Goal: Task Accomplishment & Management: Manage account settings

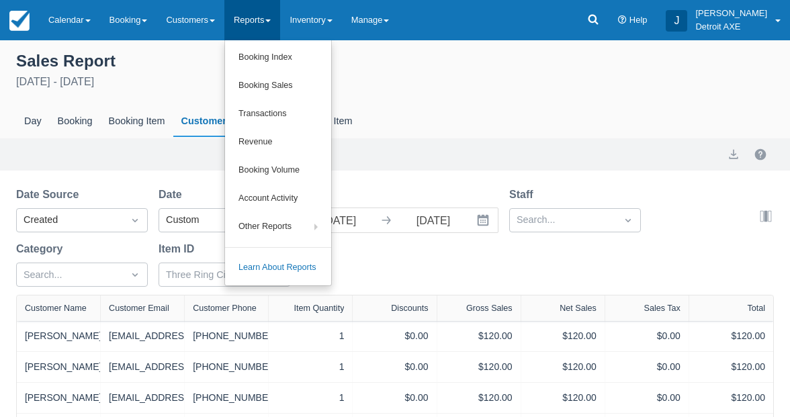
select select "20"
click at [86, 26] on link "Calendar" at bounding box center [69, 20] width 61 height 40
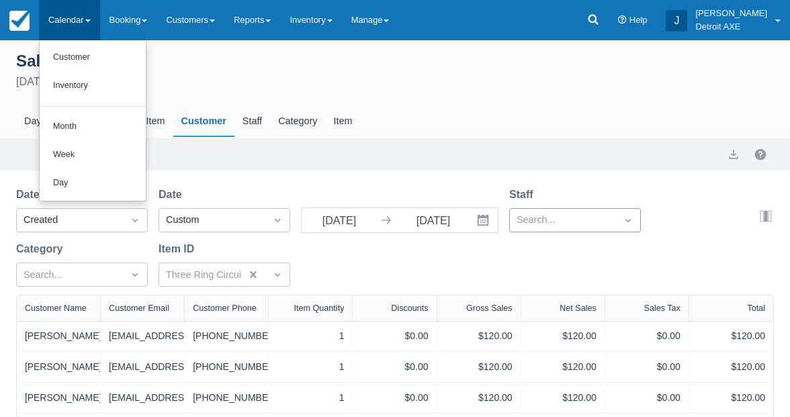
click at [535, 222] on div "Search..." at bounding box center [575, 220] width 132 height 24
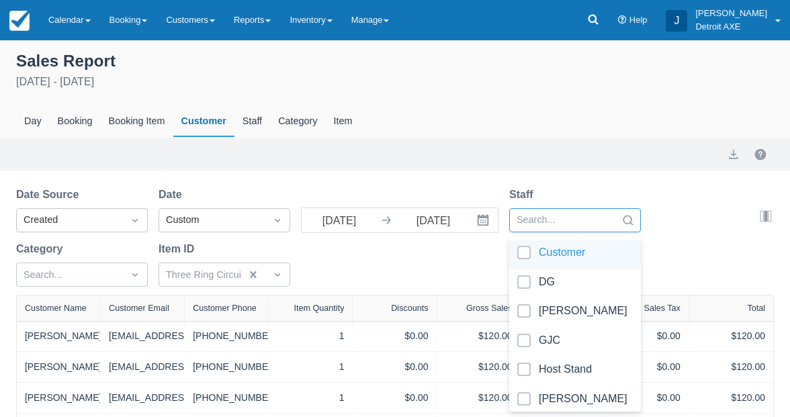
scroll to position [27, 0]
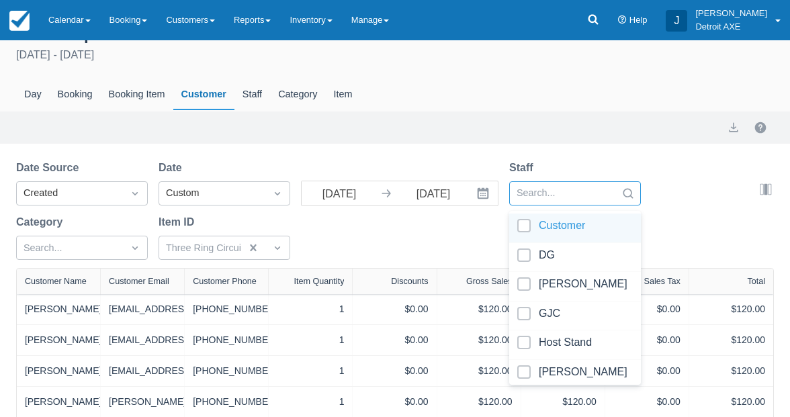
click at [410, 235] on div "Date Source Created Date Custom 08/01/25 Navigate forward to interact with the …" at bounding box center [387, 214] width 742 height 108
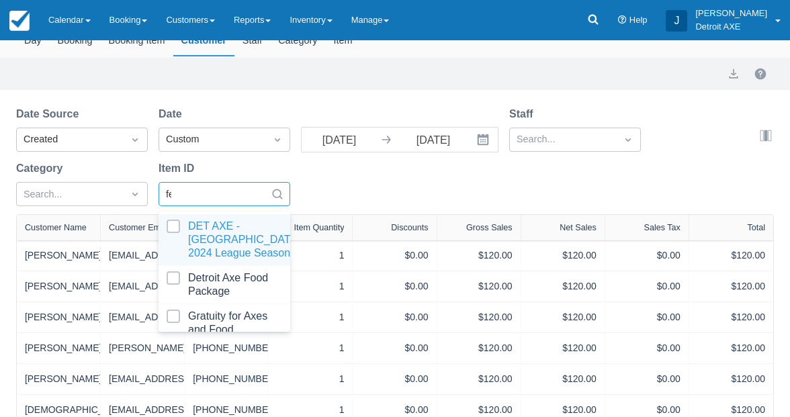
scroll to position [81, 0]
type input "fern"
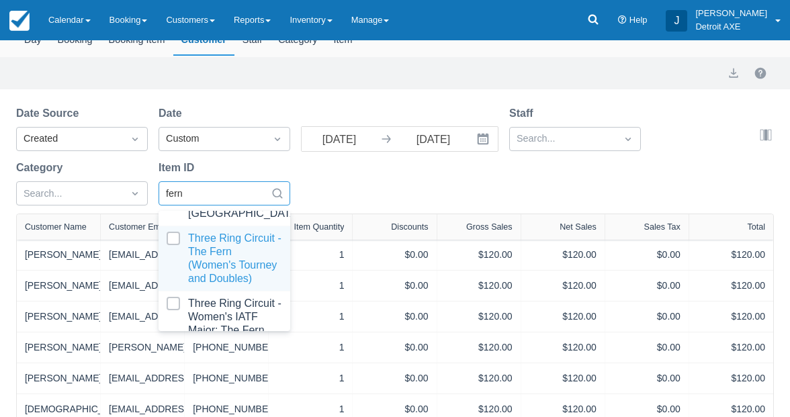
scroll to position [92, 0]
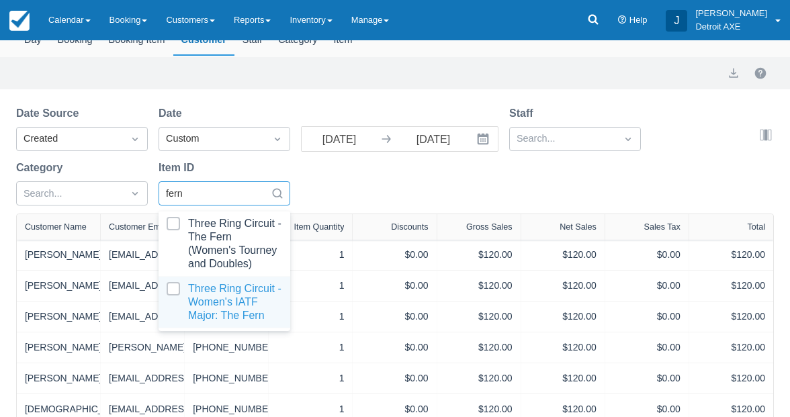
click at [248, 300] on div at bounding box center [225, 302] width 116 height 40
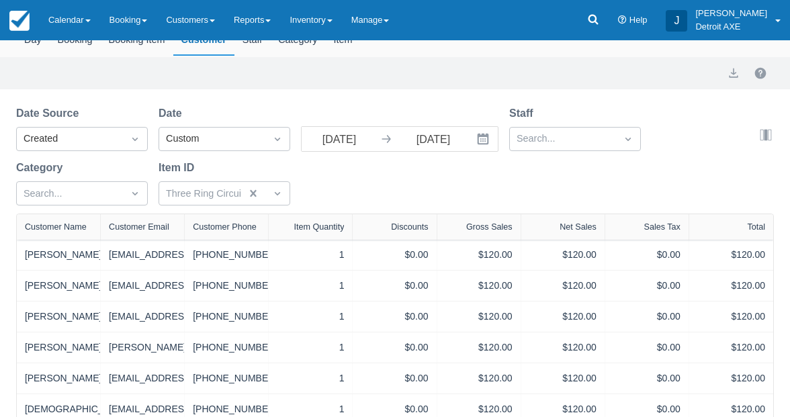
click at [381, 196] on div "Date Source Created Date Custom 08/01/25 Navigate forward to interact with the …" at bounding box center [387, 160] width 742 height 108
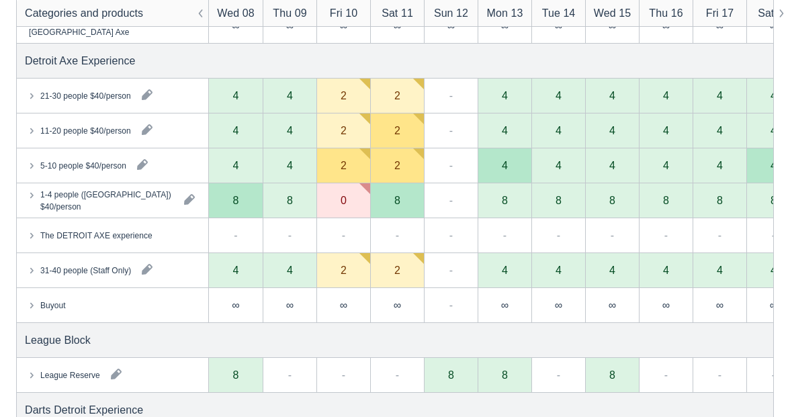
scroll to position [727, 0]
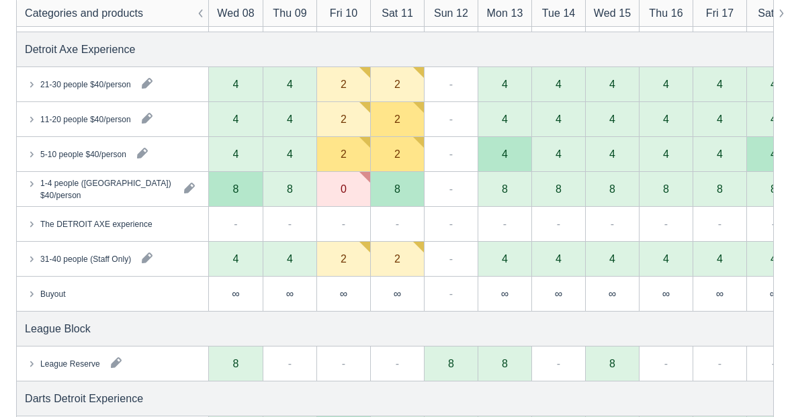
click at [32, 183] on icon at bounding box center [31, 183] width 13 height 13
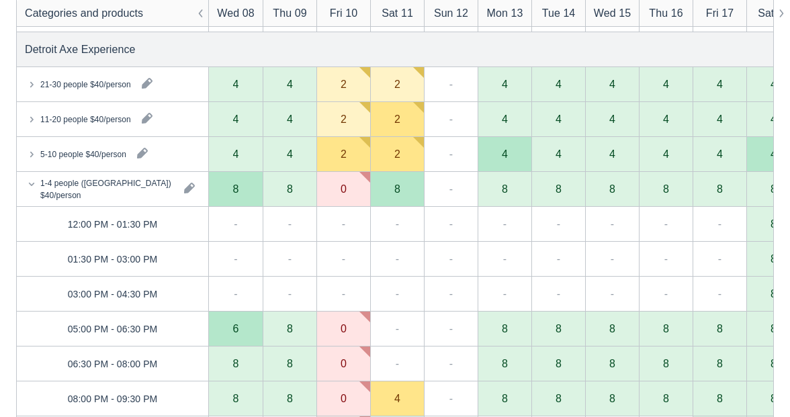
click at [32, 183] on icon at bounding box center [31, 183] width 13 height 13
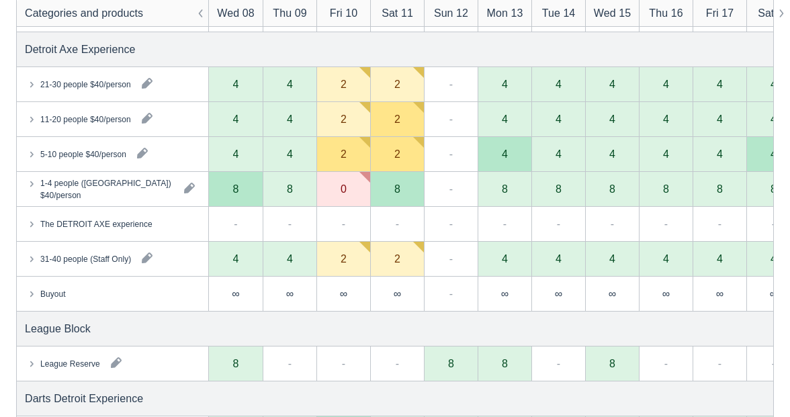
click at [31, 151] on icon at bounding box center [31, 153] width 13 height 13
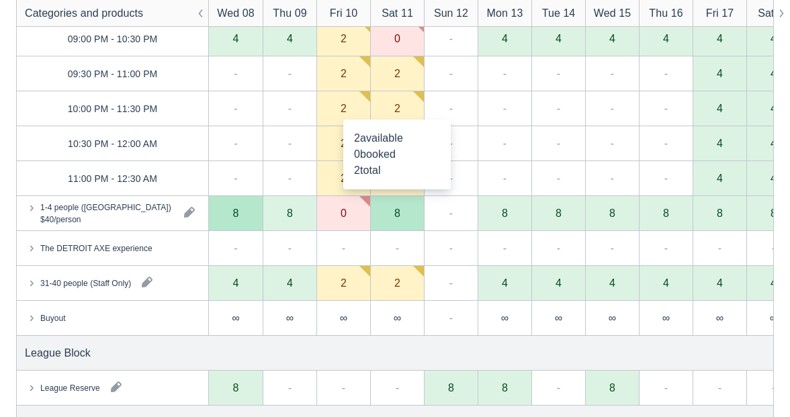
scroll to position [1460, 0]
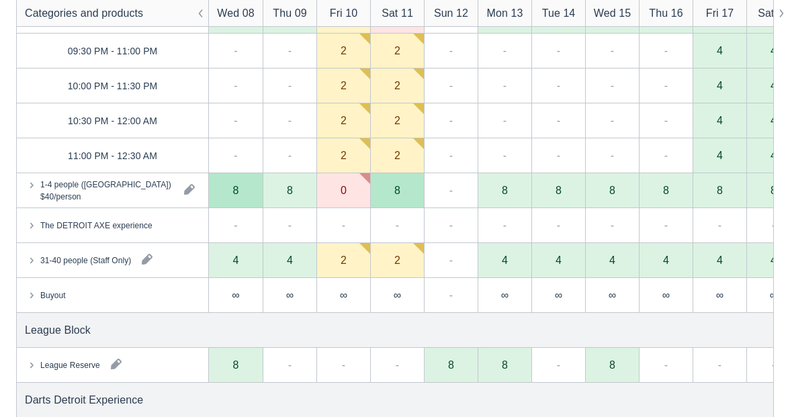
click at [30, 185] on icon at bounding box center [31, 184] width 13 height 13
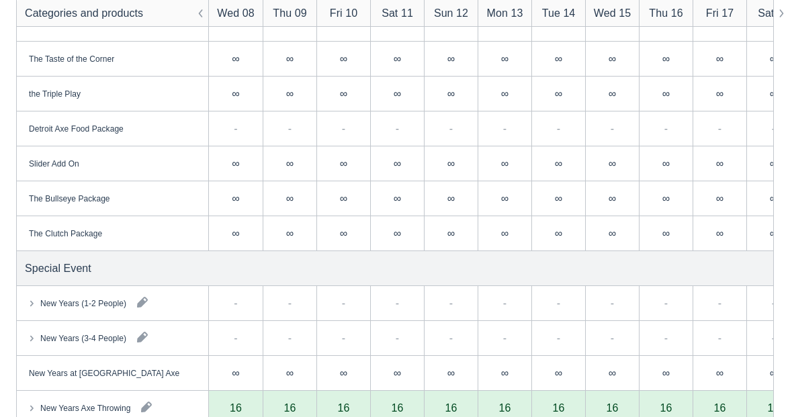
scroll to position [147, 0]
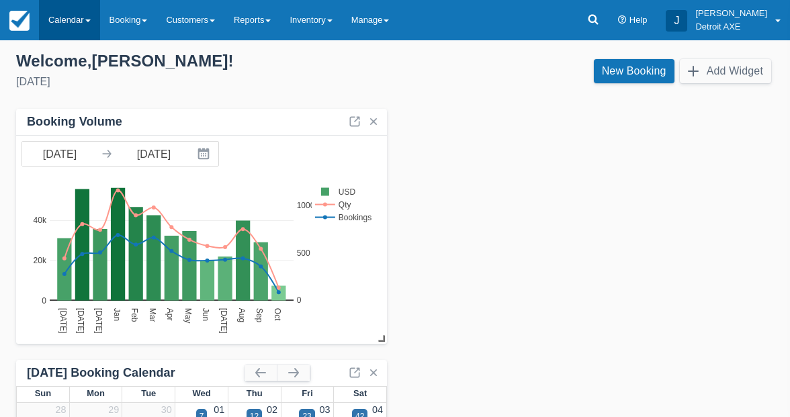
click at [67, 27] on link "Calendar" at bounding box center [69, 20] width 61 height 40
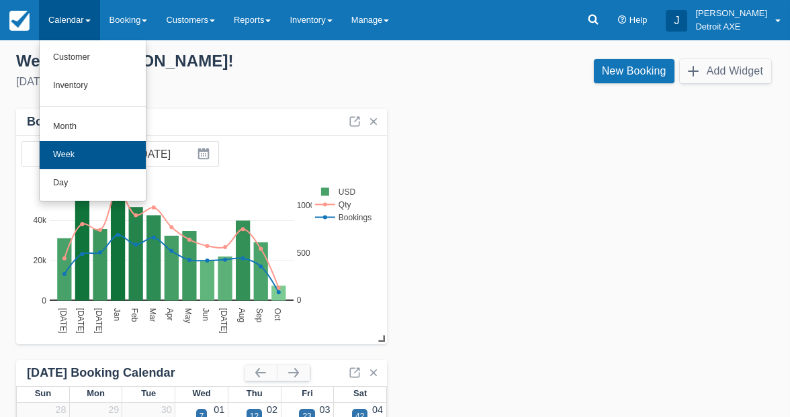
click at [95, 154] on link "Week" at bounding box center [93, 155] width 106 height 28
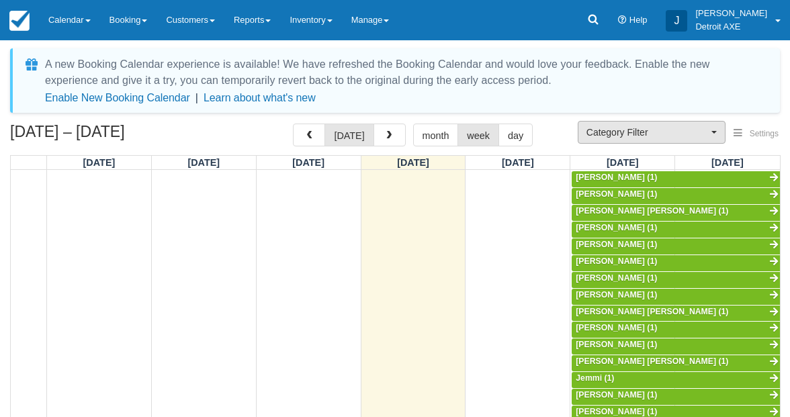
click at [659, 134] on span "Category Filter" at bounding box center [648, 132] width 122 height 13
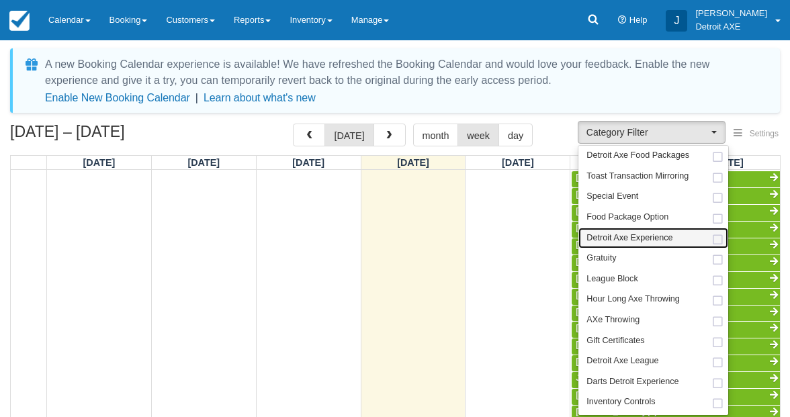
click at [645, 234] on span "Detroit Axe Experience" at bounding box center [630, 239] width 86 height 12
select select "14"
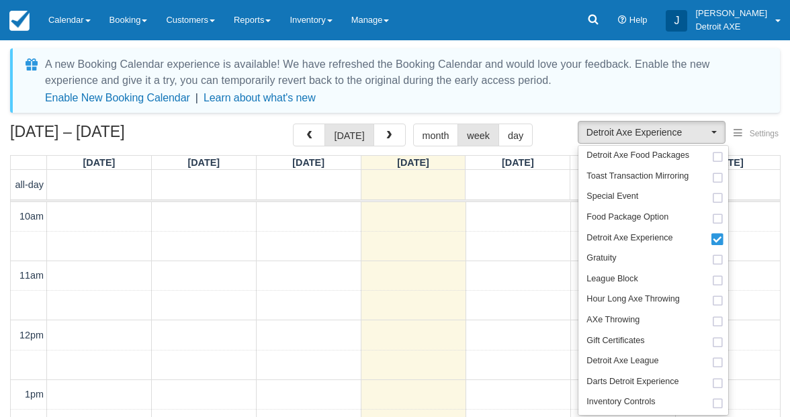
click at [558, 136] on div "Oct 5 – 11, 2025 today month week day" at bounding box center [395, 138] width 770 height 29
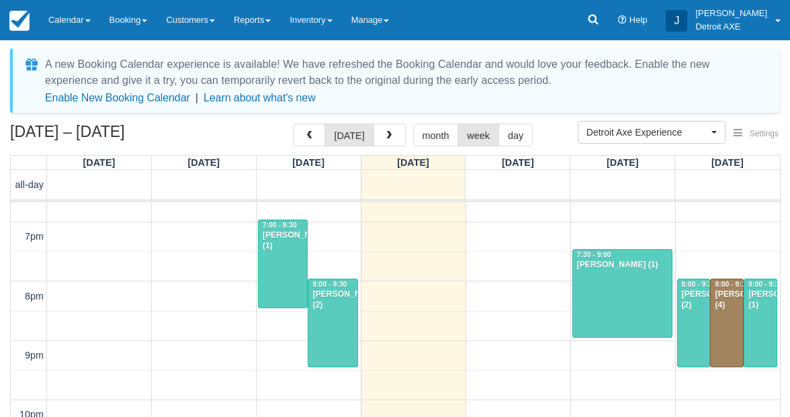
scroll to position [513, 0]
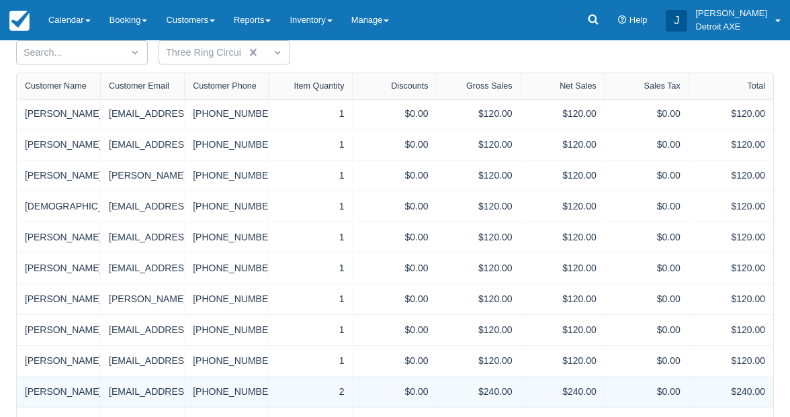
scroll to position [204, 0]
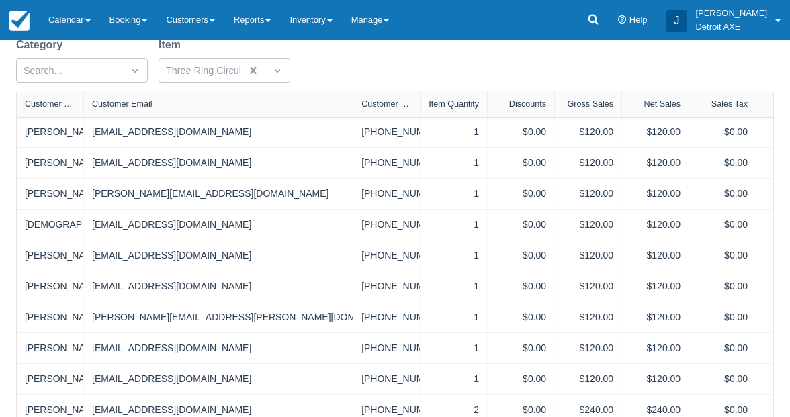
drag, startPoint x: 186, startPoint y: 106, endPoint x: 372, endPoint y: 112, distance: 185.6
click at [372, 112] on div "Customer Name Customer Email Customer Phone Item Quantity Discounts Gross Sales…" at bounding box center [420, 104] width 807 height 26
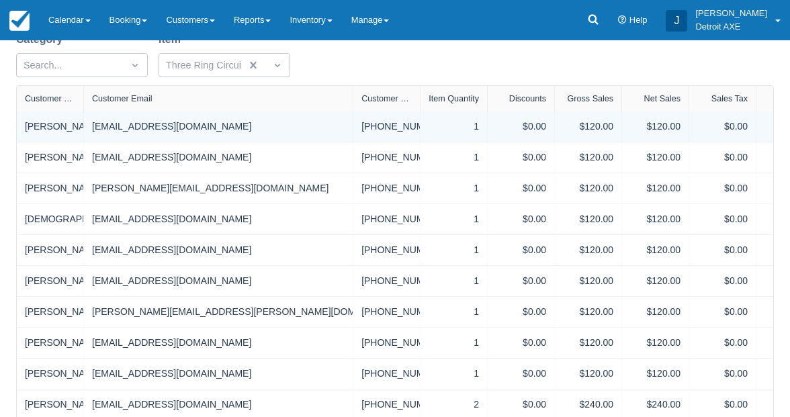
scroll to position [210, 0]
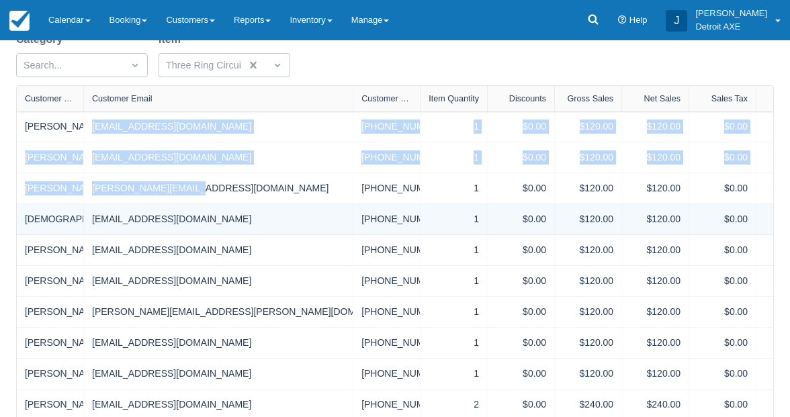
drag, startPoint x: 93, startPoint y: 128, endPoint x: 154, endPoint y: 205, distance: 98.0
click at [154, 200] on div "Ashley Kiersten Hoag akhoag1992@gmail.com +12489240961 1 $0.00 $120.00 $120.00 …" at bounding box center [420, 343] width 807 height 463
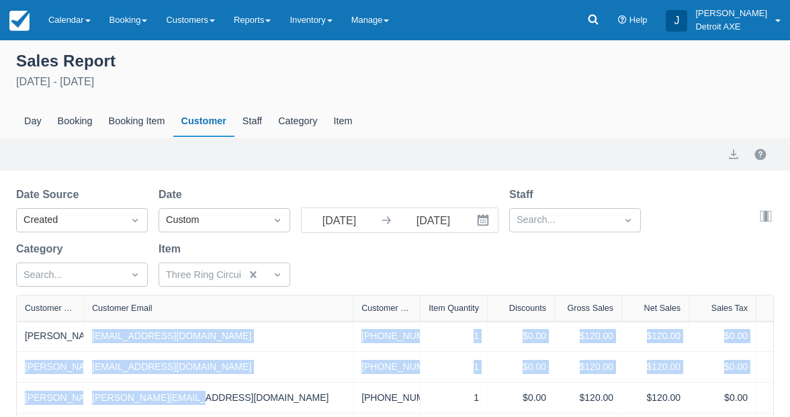
scroll to position [0, 0]
click at [737, 147] on button "export" at bounding box center [734, 154] width 16 height 16
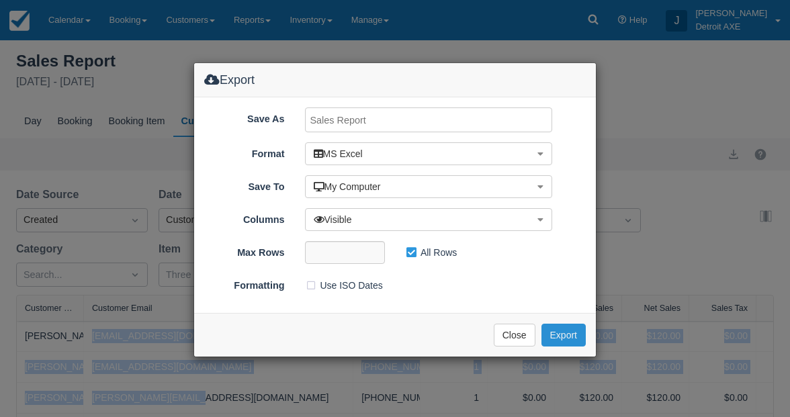
click at [575, 340] on button "Export" at bounding box center [564, 335] width 44 height 23
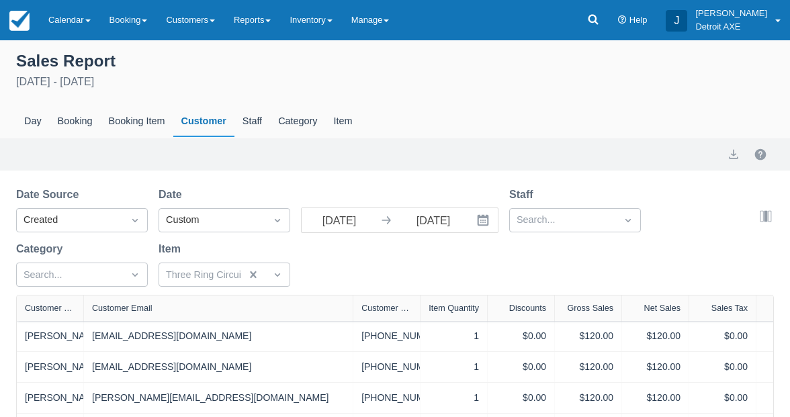
click at [481, 99] on div "Sales Report August 1st - October 7th 2025 Day Booking Booking Item Customer St…" at bounding box center [395, 93] width 790 height 90
select select "20"
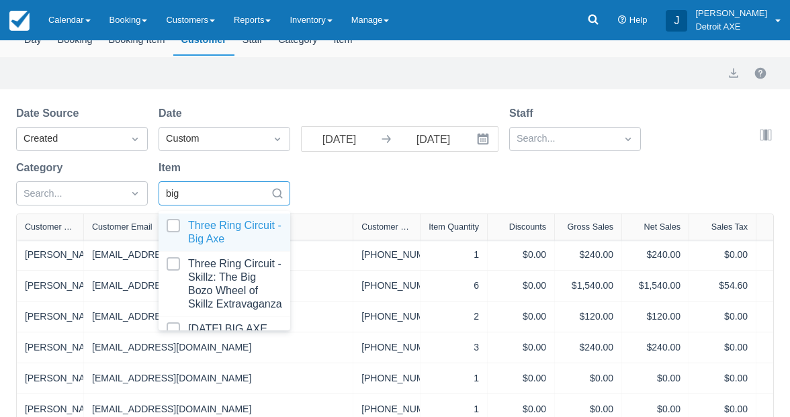
scroll to position [82, 0]
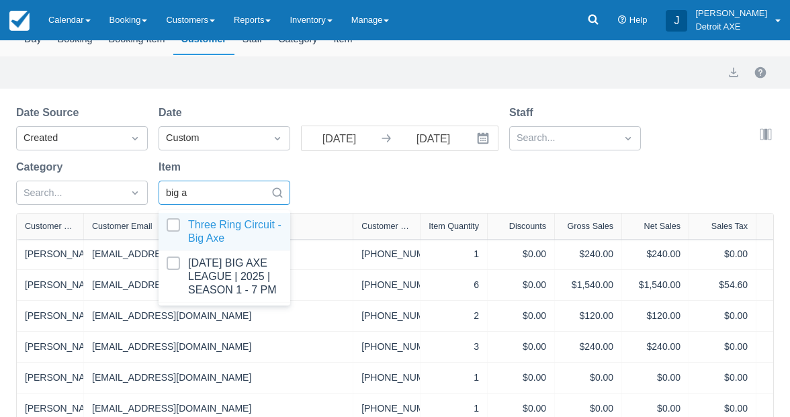
type input "big ax"
select select "20"
type input "big axe"
click at [216, 217] on div "Three Ring Circuit - Big Axe" at bounding box center [225, 232] width 132 height 38
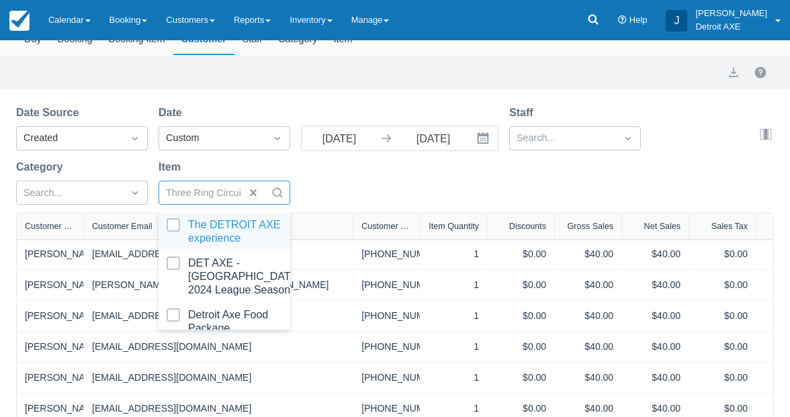
click at [360, 176] on div "Date Source Created Date Custom 08/01/25 Navigate forward to interact with the …" at bounding box center [387, 159] width 742 height 108
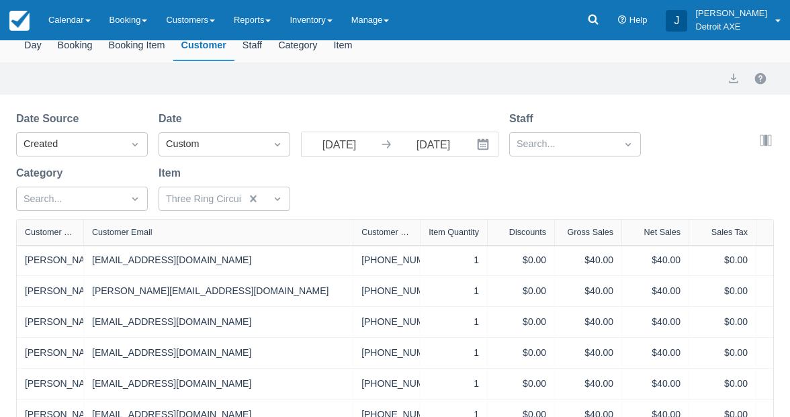
scroll to position [85, 0]
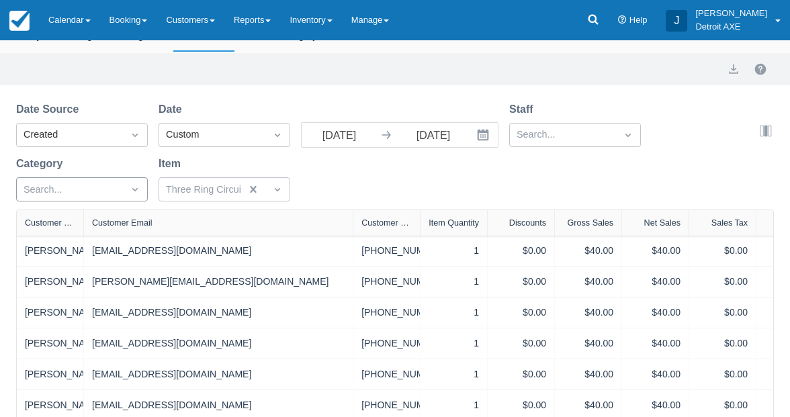
click at [112, 179] on div "Search..." at bounding box center [70, 190] width 106 height 22
click at [114, 179] on div "Search..." at bounding box center [70, 190] width 106 height 22
click at [123, 136] on div at bounding box center [135, 135] width 24 height 19
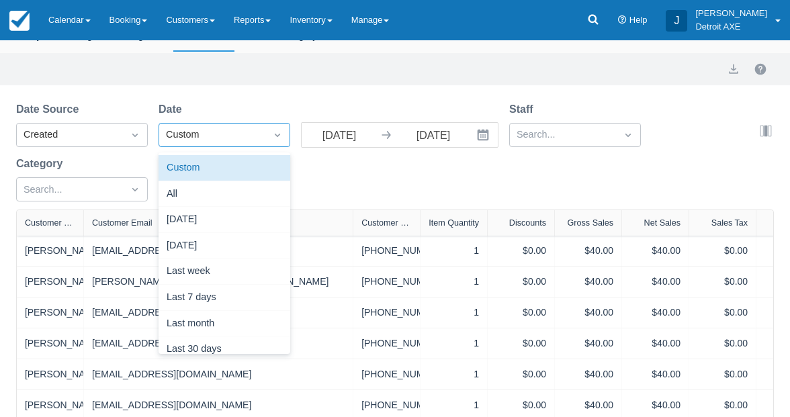
click at [189, 128] on div "Custom" at bounding box center [212, 135] width 93 height 15
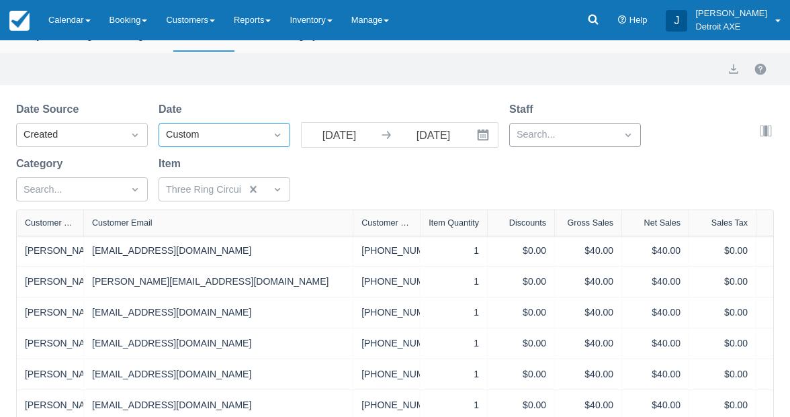
click at [541, 129] on div "Search..." at bounding box center [563, 135] width 93 height 15
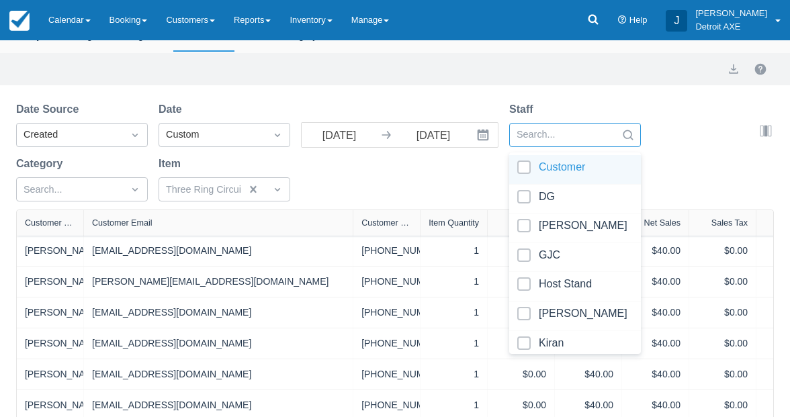
click at [541, 129] on div "Search..." at bounding box center [563, 135] width 93 height 15
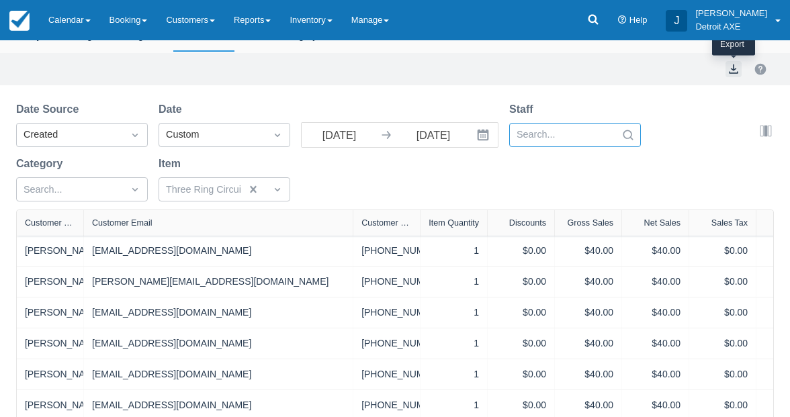
click at [734, 71] on button "export" at bounding box center [734, 69] width 16 height 16
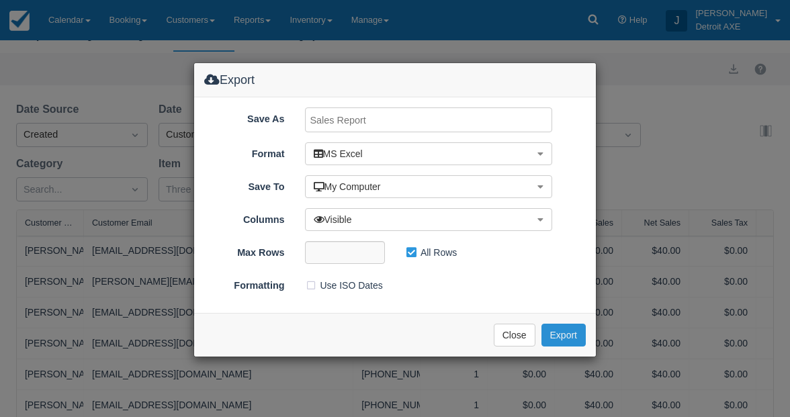
click at [558, 334] on button "Export" at bounding box center [564, 335] width 44 height 23
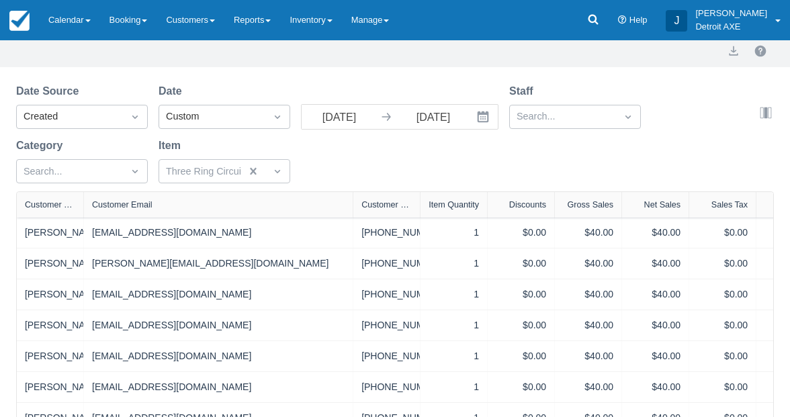
scroll to position [100, 0]
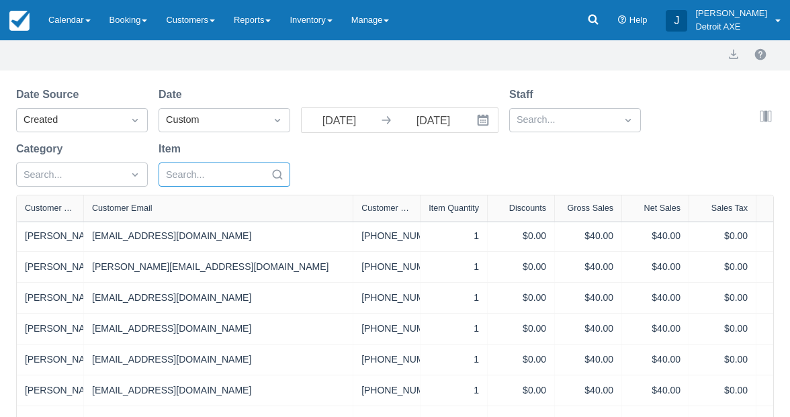
select select "20"
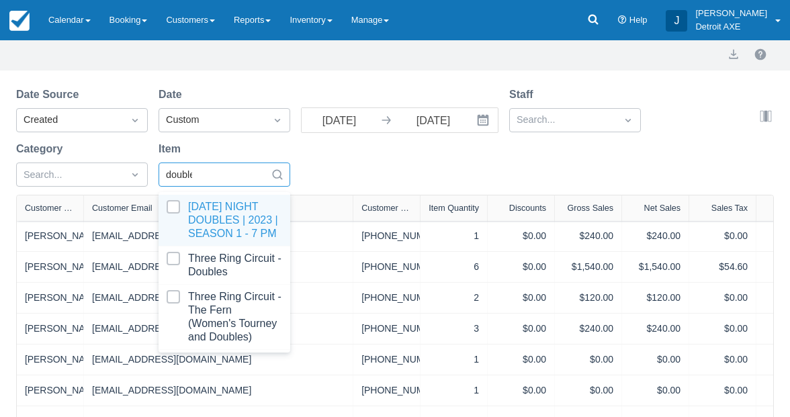
type input "doubles"
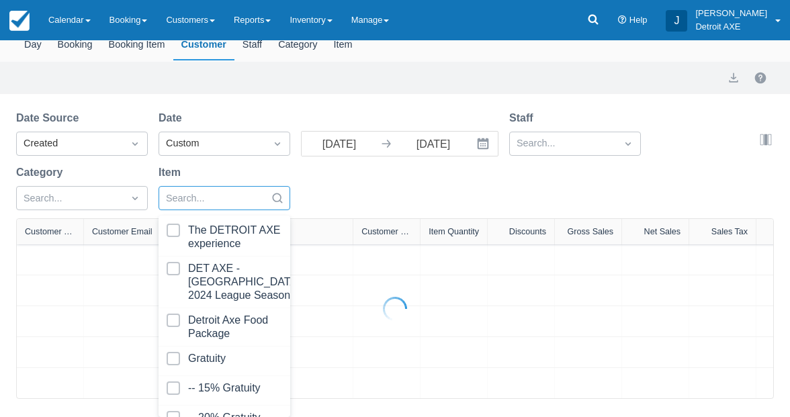
scroll to position [77, 0]
select select "20"
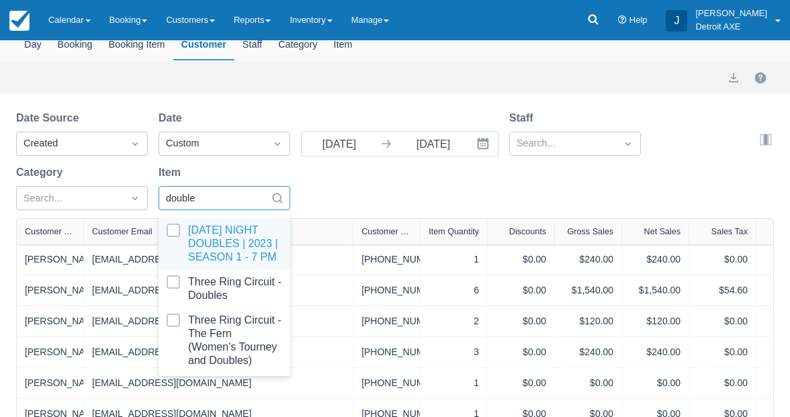
type input "doubles"
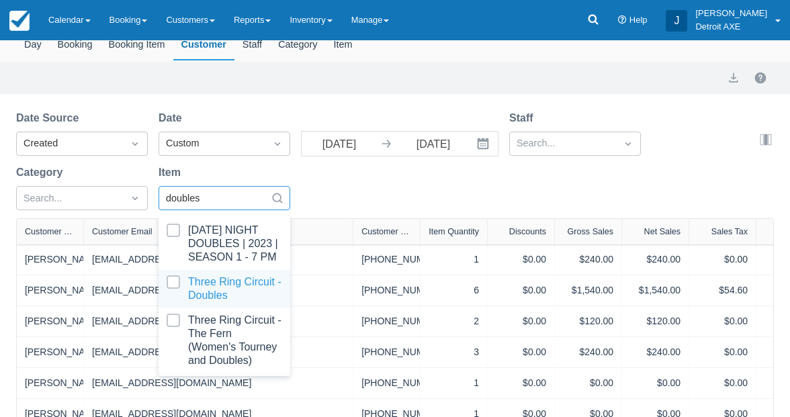
click at [239, 302] on div at bounding box center [225, 289] width 116 height 27
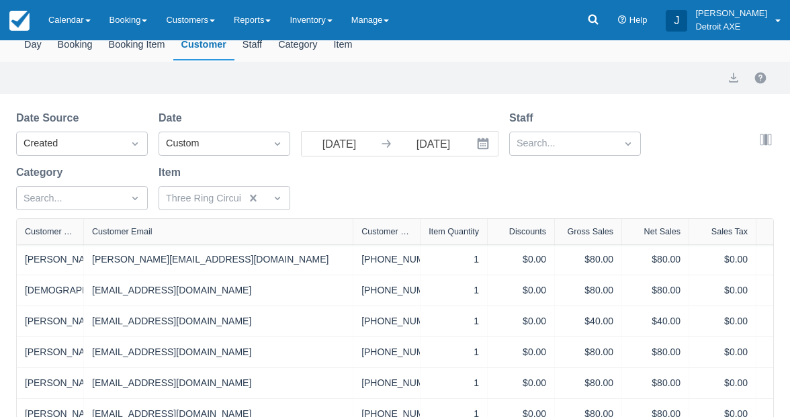
click at [384, 196] on div "Date Source Created Date Custom 08/01/25 Navigate forward to interact with the …" at bounding box center [387, 164] width 742 height 108
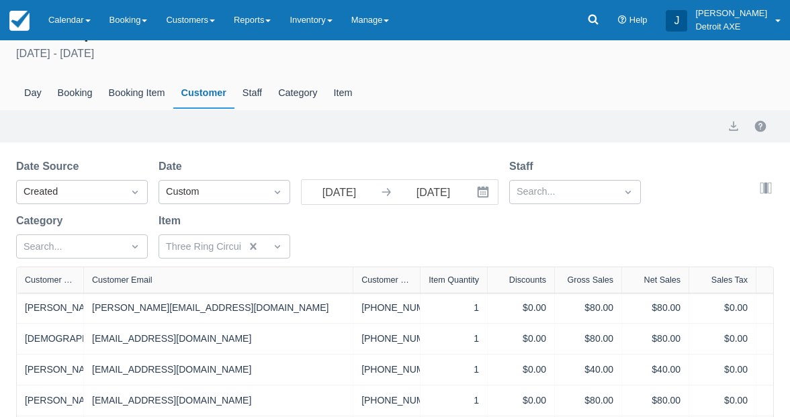
scroll to position [3, 0]
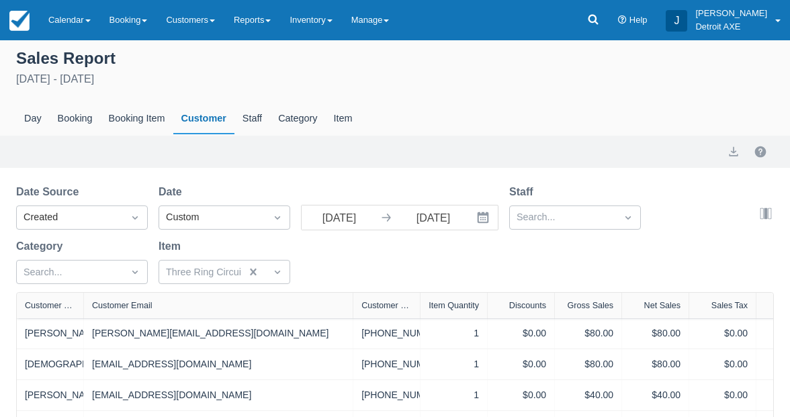
select select "20"
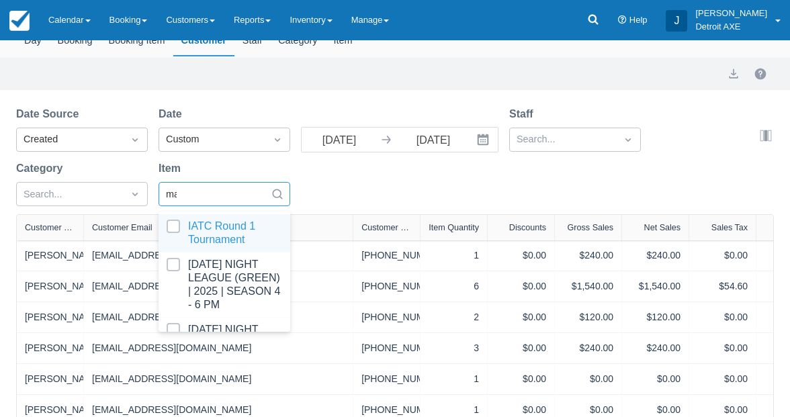
scroll to position [81, 0]
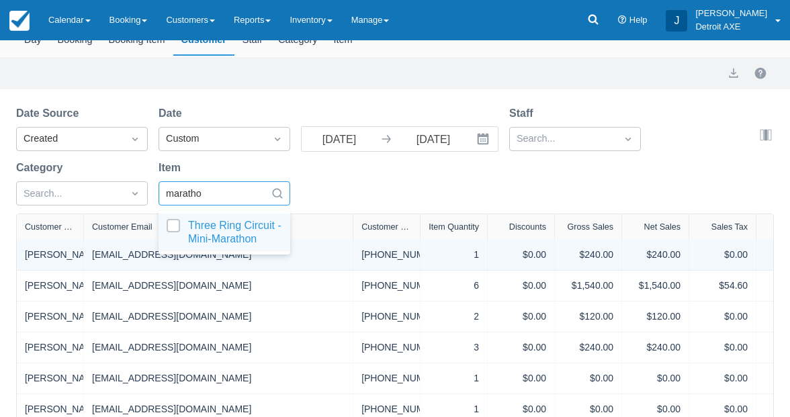
type input "marathon"
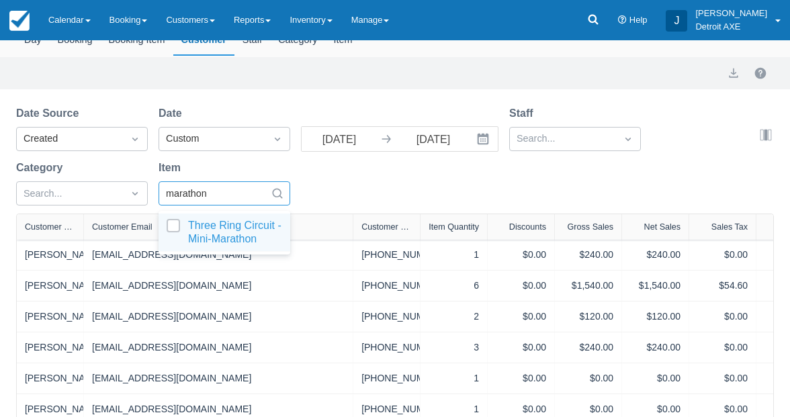
click at [177, 229] on div at bounding box center [225, 232] width 116 height 27
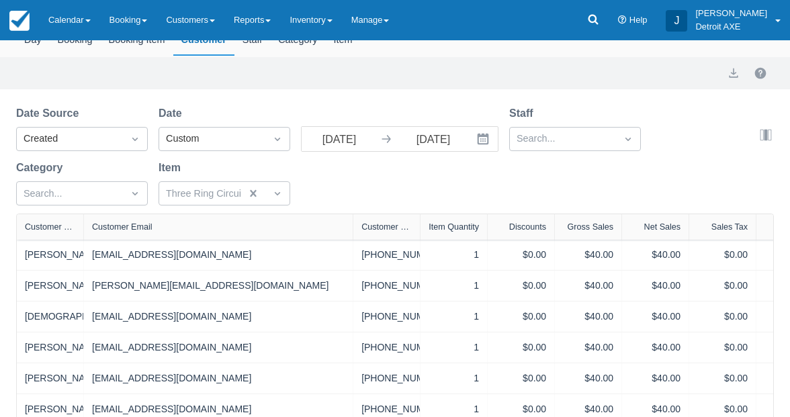
click at [330, 177] on div "Date Source Created Date Custom 08/01/25 Navigate forward to interact with the …" at bounding box center [387, 160] width 742 height 108
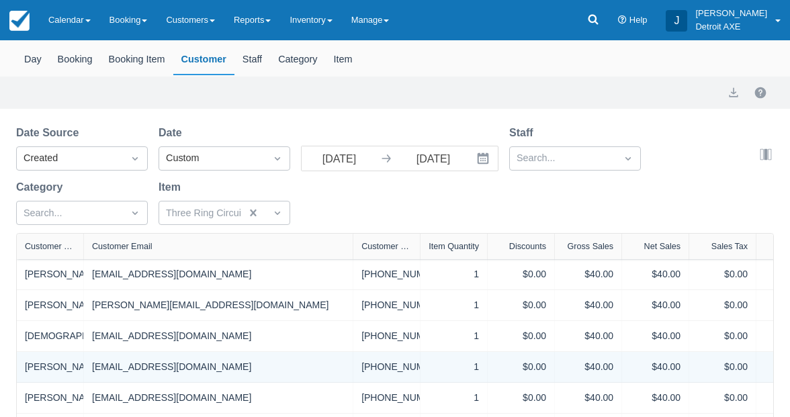
scroll to position [7, 0]
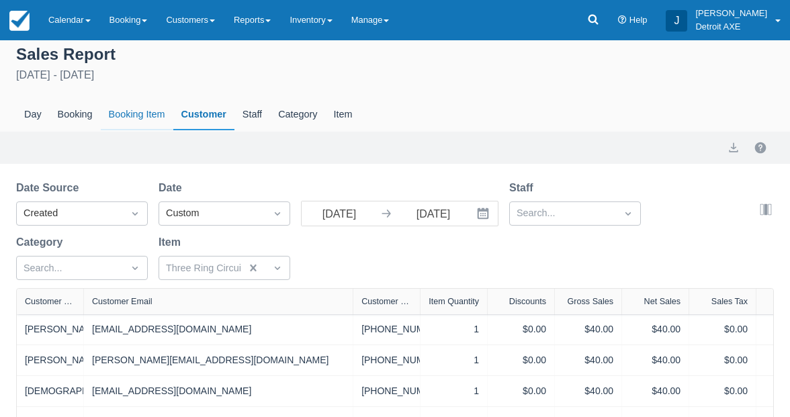
click at [122, 113] on div "Booking Item" at bounding box center [137, 114] width 73 height 31
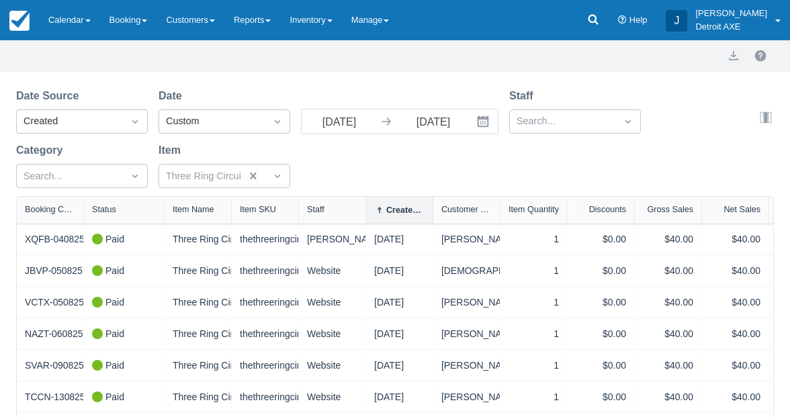
scroll to position [146, 0]
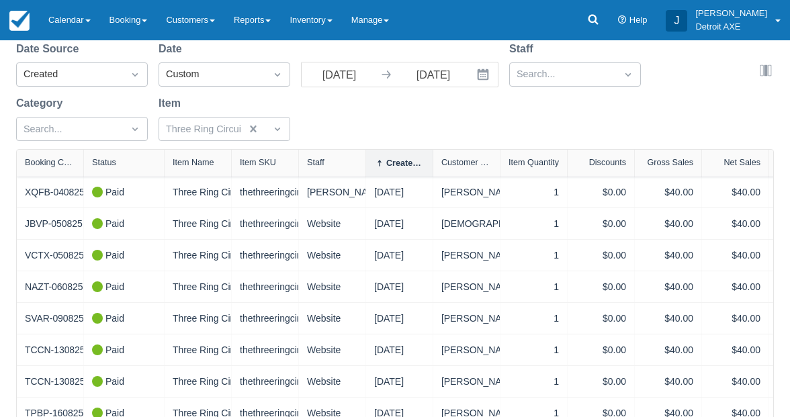
click at [410, 163] on div "Created Date" at bounding box center [405, 163] width 38 height 9
click at [392, 165] on div "Created Date" at bounding box center [405, 163] width 38 height 9
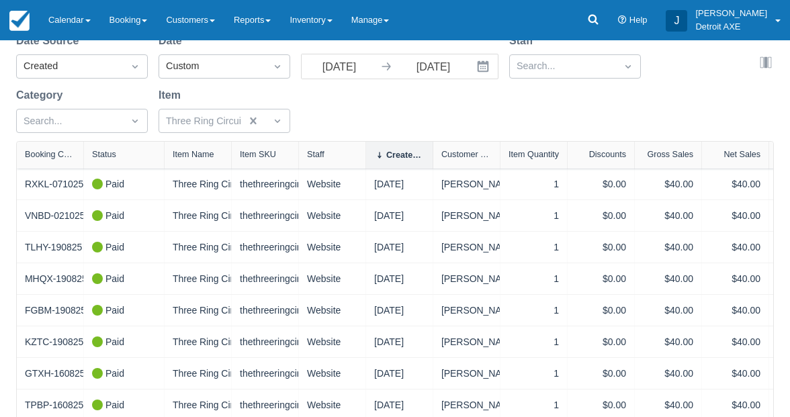
scroll to position [151, 0]
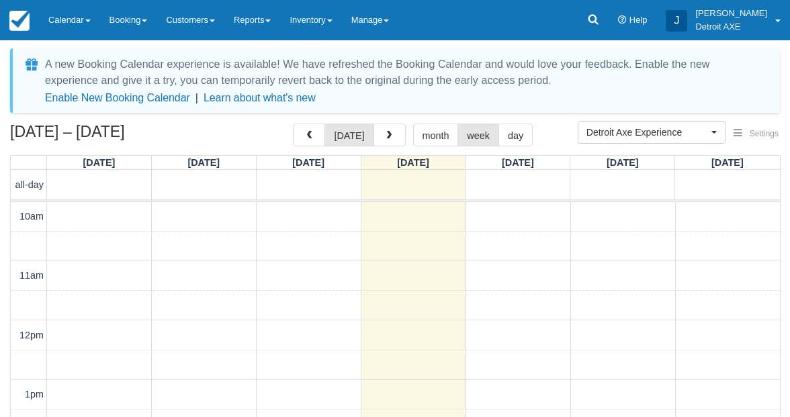
select select "14"
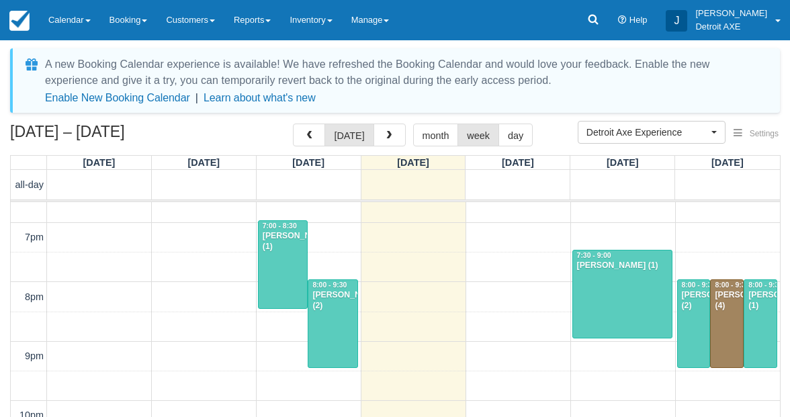
click at [695, 312] on div "[PERSON_NAME] (2)" at bounding box center [694, 301] width 26 height 22
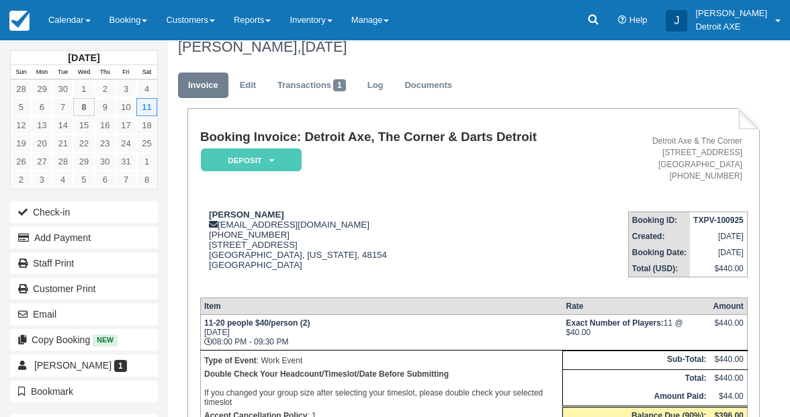
scroll to position [20, 0]
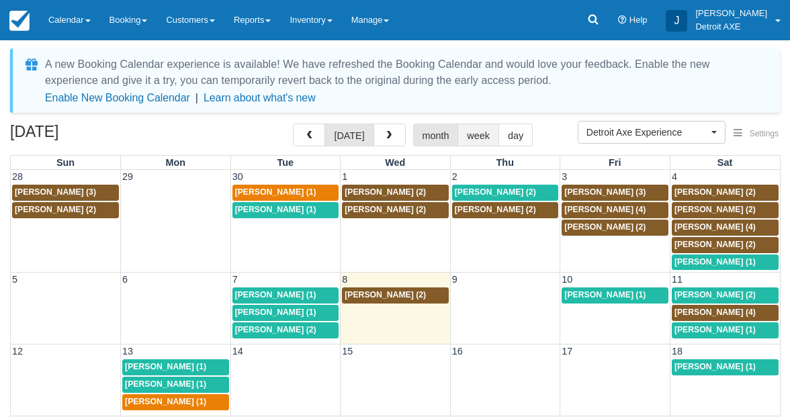
click at [479, 133] on button "week" at bounding box center [479, 135] width 42 height 23
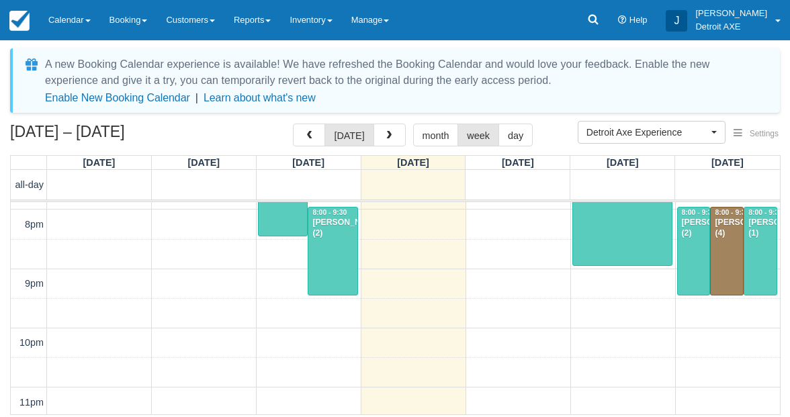
scroll to position [586, 0]
click at [761, 274] on div at bounding box center [761, 251] width 32 height 87
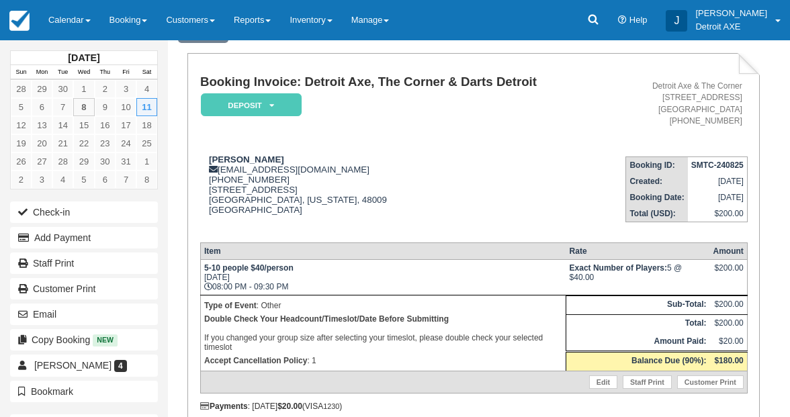
scroll to position [115, 0]
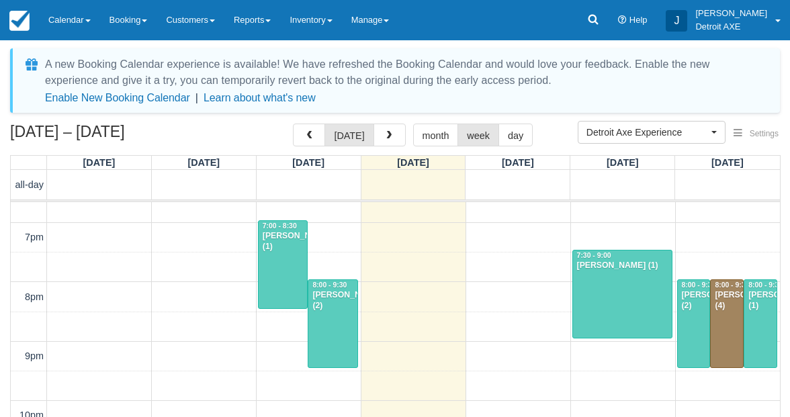
scroll to position [513, 0]
click at [723, 304] on div "[PERSON_NAME] (4)" at bounding box center [727, 301] width 26 height 22
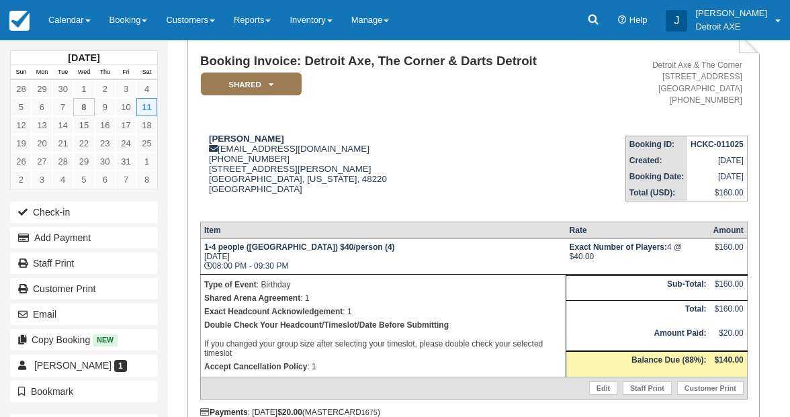
scroll to position [91, 0]
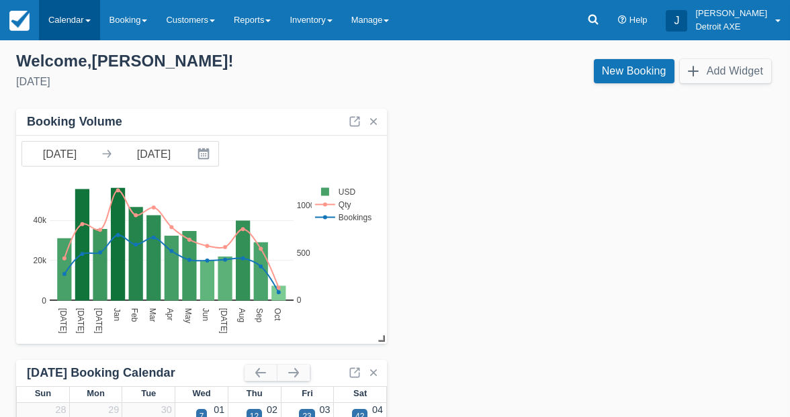
click at [75, 27] on link "Calendar" at bounding box center [69, 20] width 61 height 40
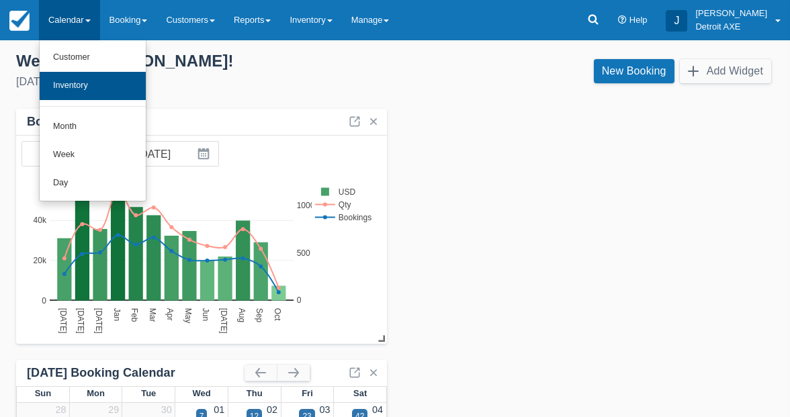
click at [79, 88] on link "Inventory" at bounding box center [93, 86] width 106 height 28
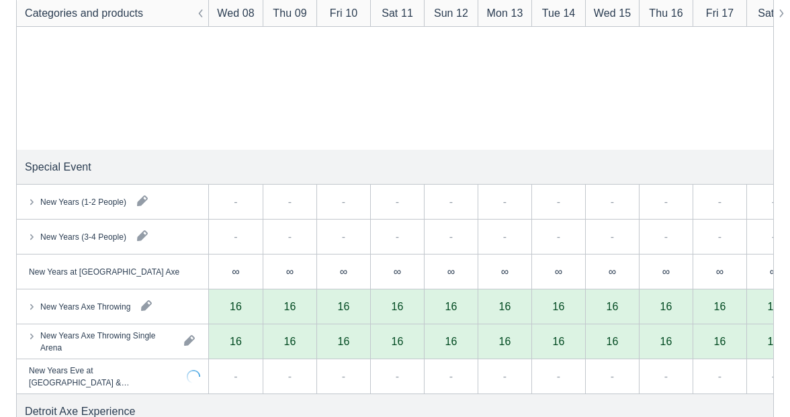
scroll to position [747, 0]
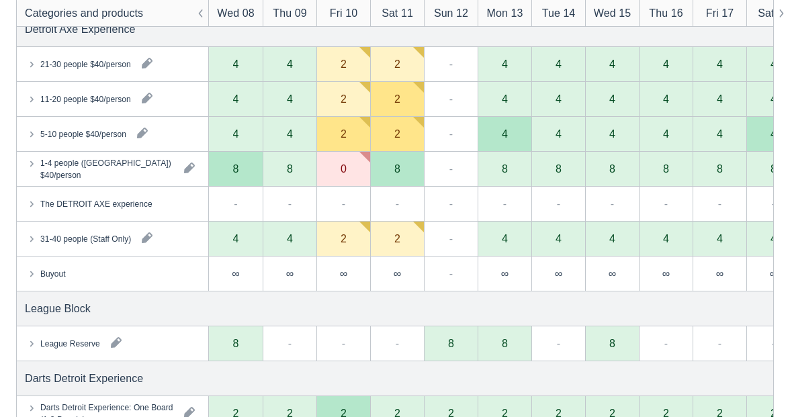
click at [35, 135] on icon at bounding box center [31, 133] width 13 height 13
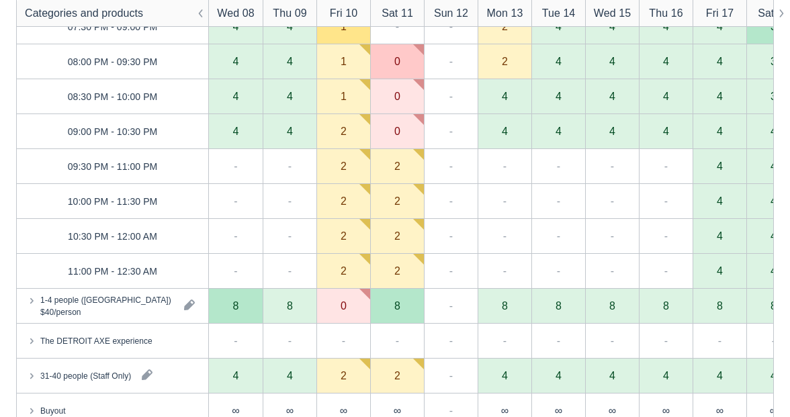
scroll to position [1342, 0]
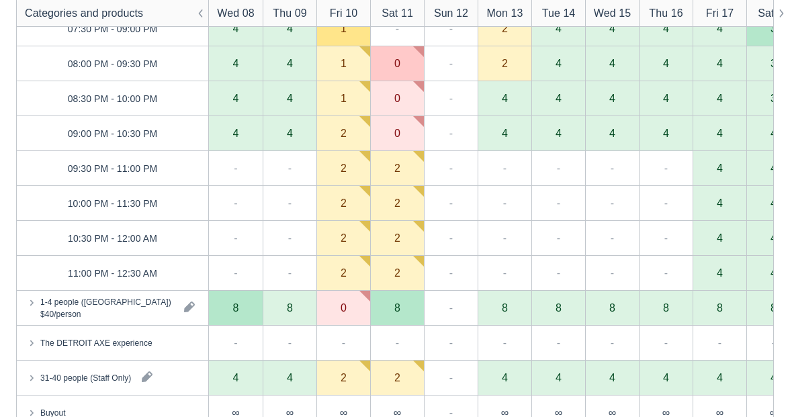
click at [36, 299] on icon at bounding box center [31, 302] width 13 height 13
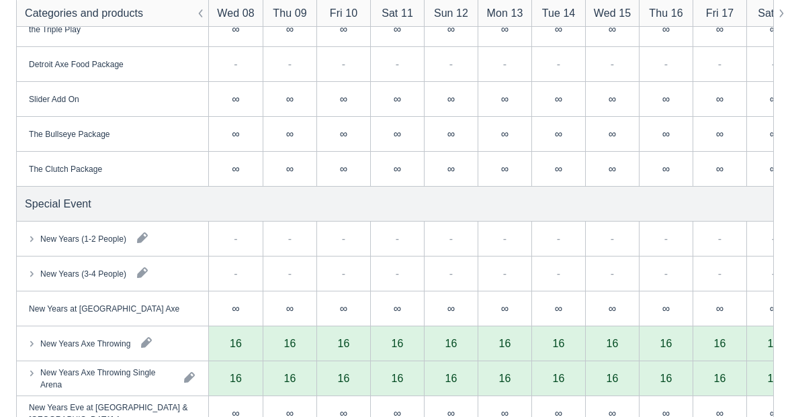
scroll to position [288, 0]
